Goal: Task Accomplishment & Management: Use online tool/utility

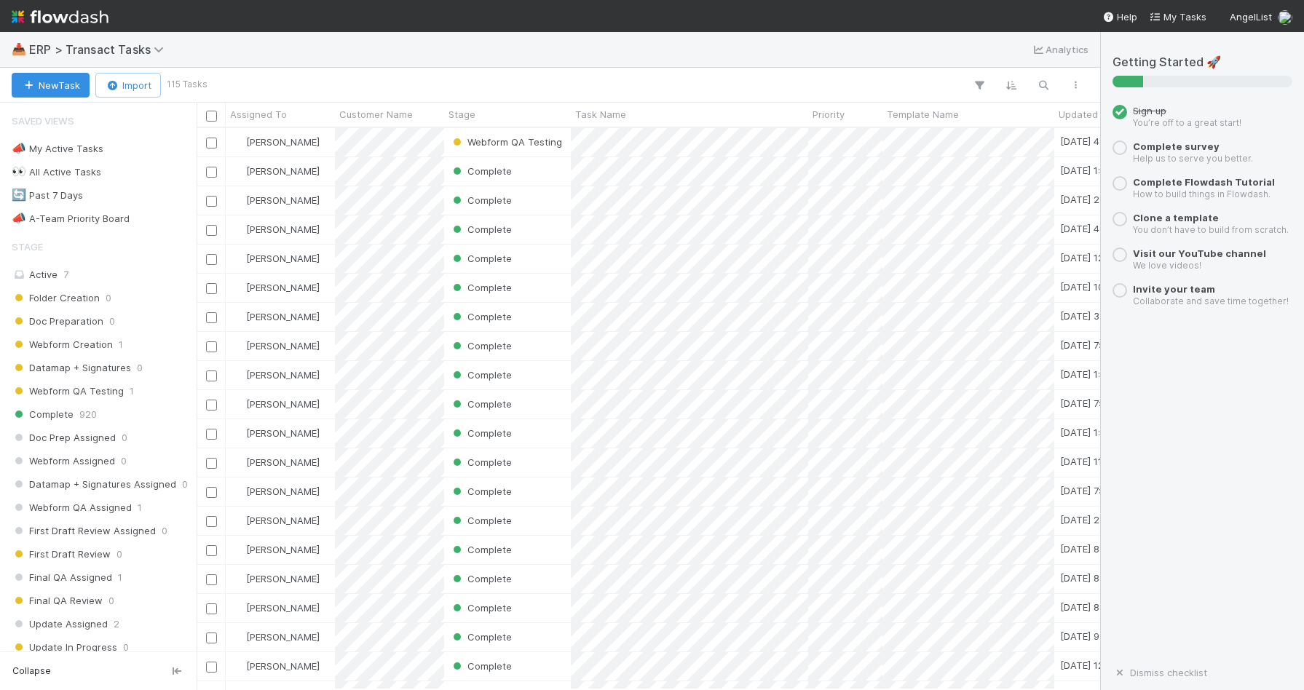
scroll to position [0, 1]
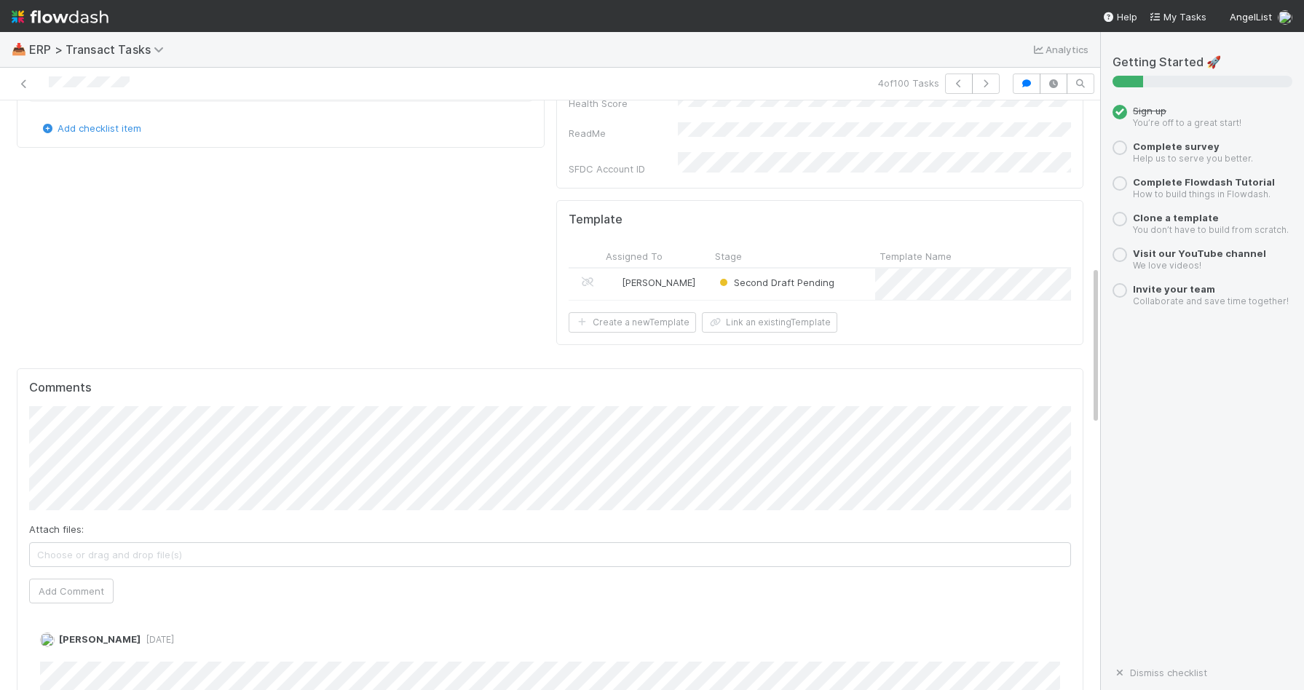
scroll to position [706, 0]
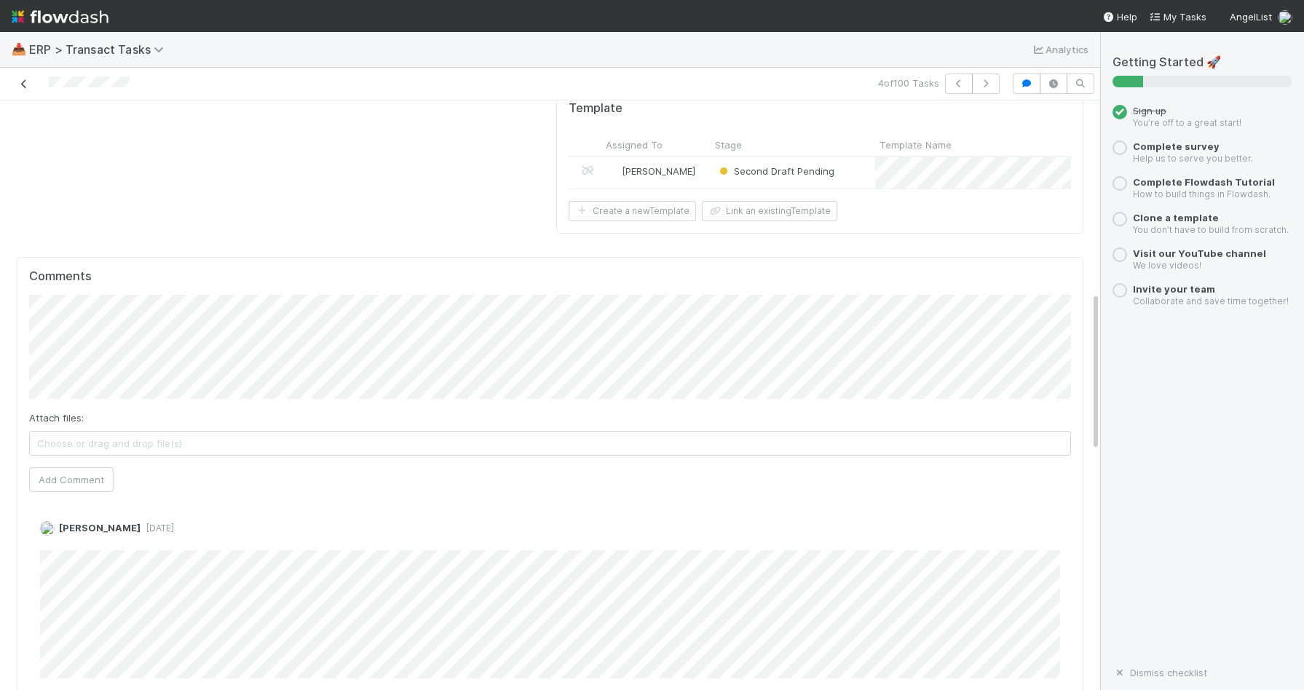
click at [28, 82] on icon at bounding box center [24, 83] width 15 height 9
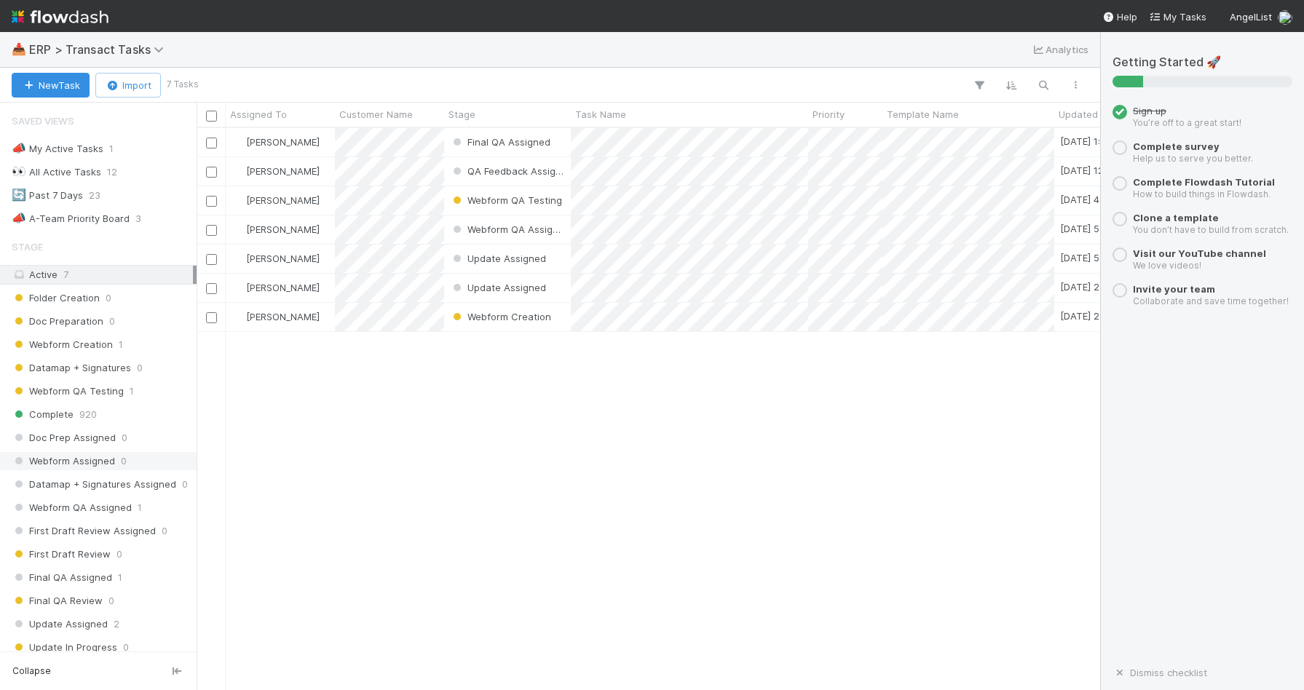
scroll to position [345, 0]
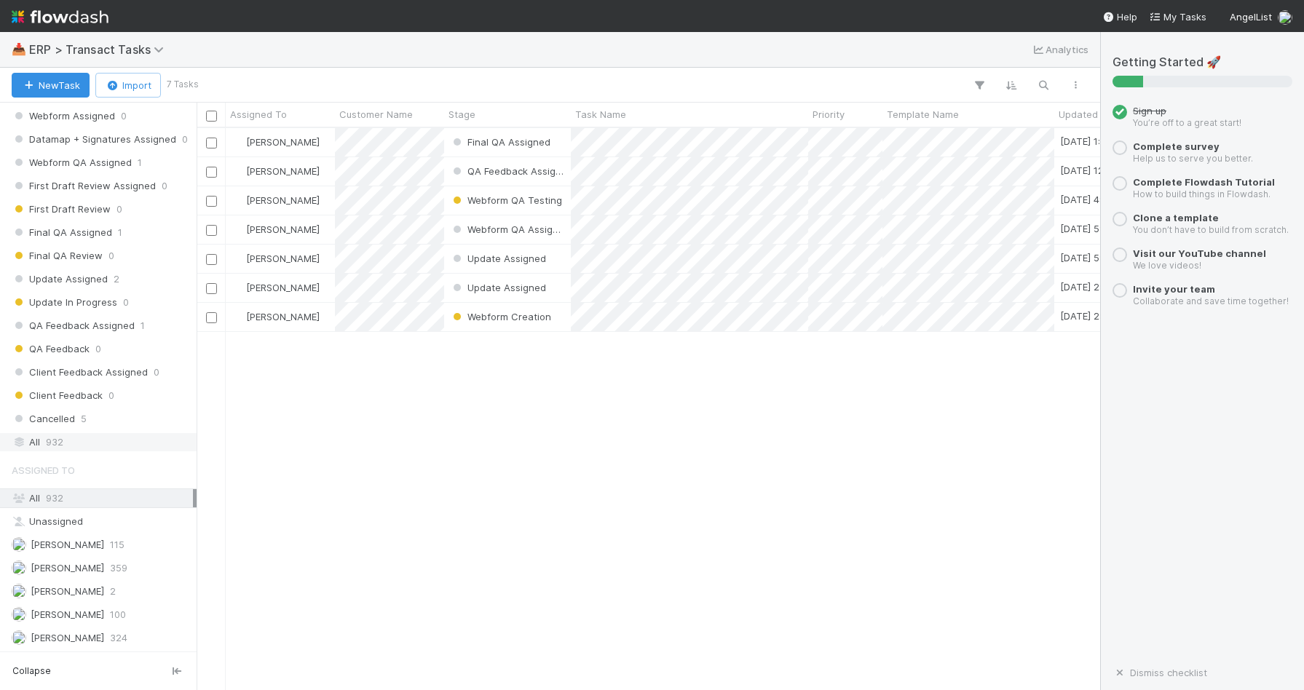
click at [77, 438] on div "All 932" at bounding box center [102, 442] width 181 height 18
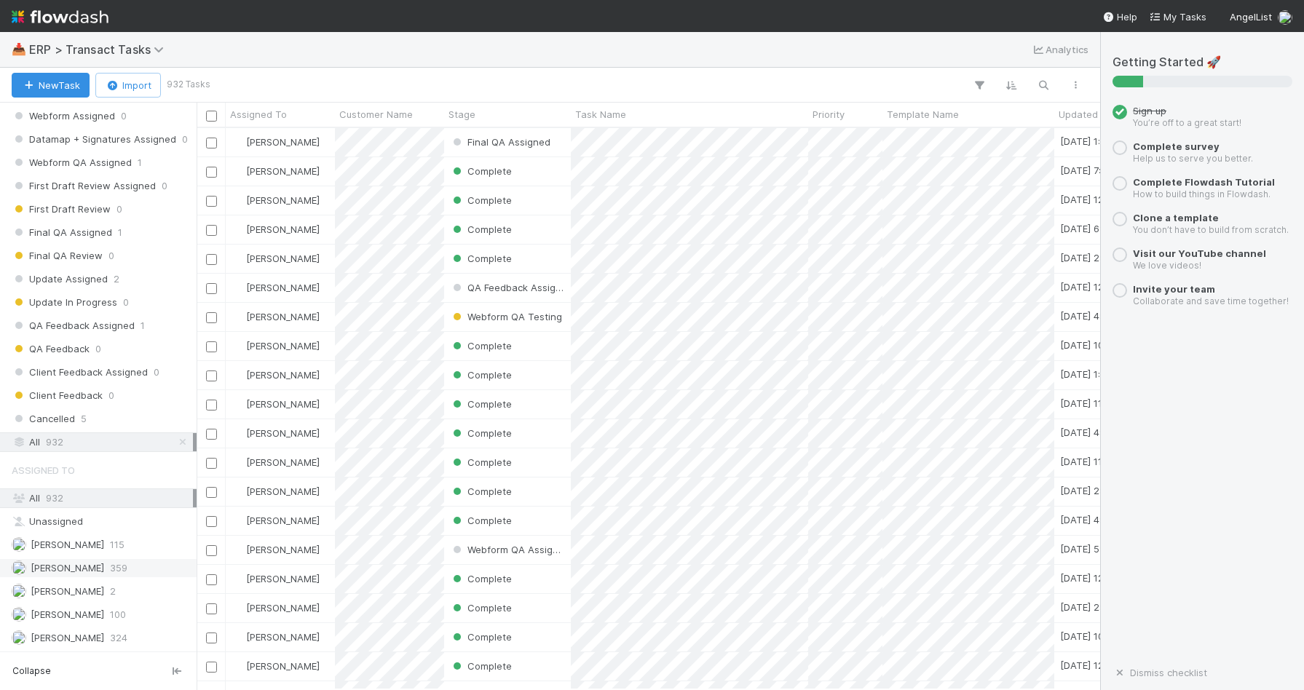
scroll to position [561, 904]
click at [66, 550] on span "[PERSON_NAME]" at bounding box center [68, 545] width 74 height 12
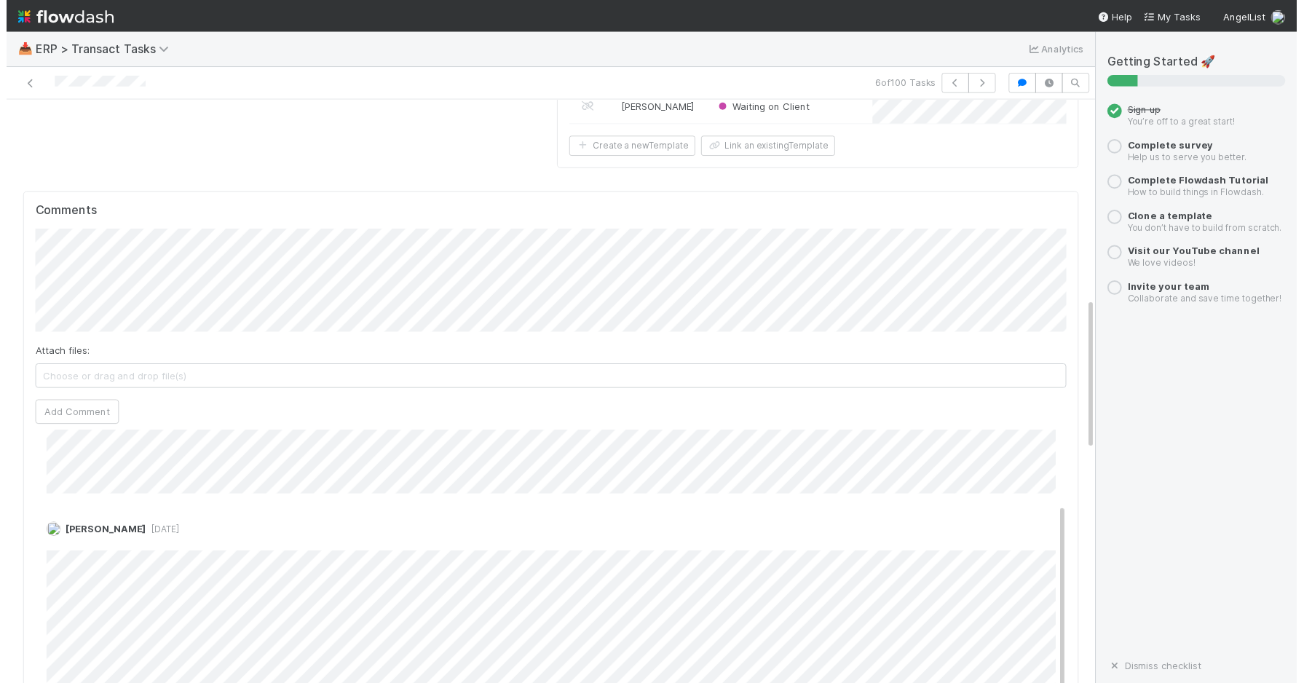
scroll to position [103, 0]
